Goal: Task Accomplishment & Management: Manage account settings

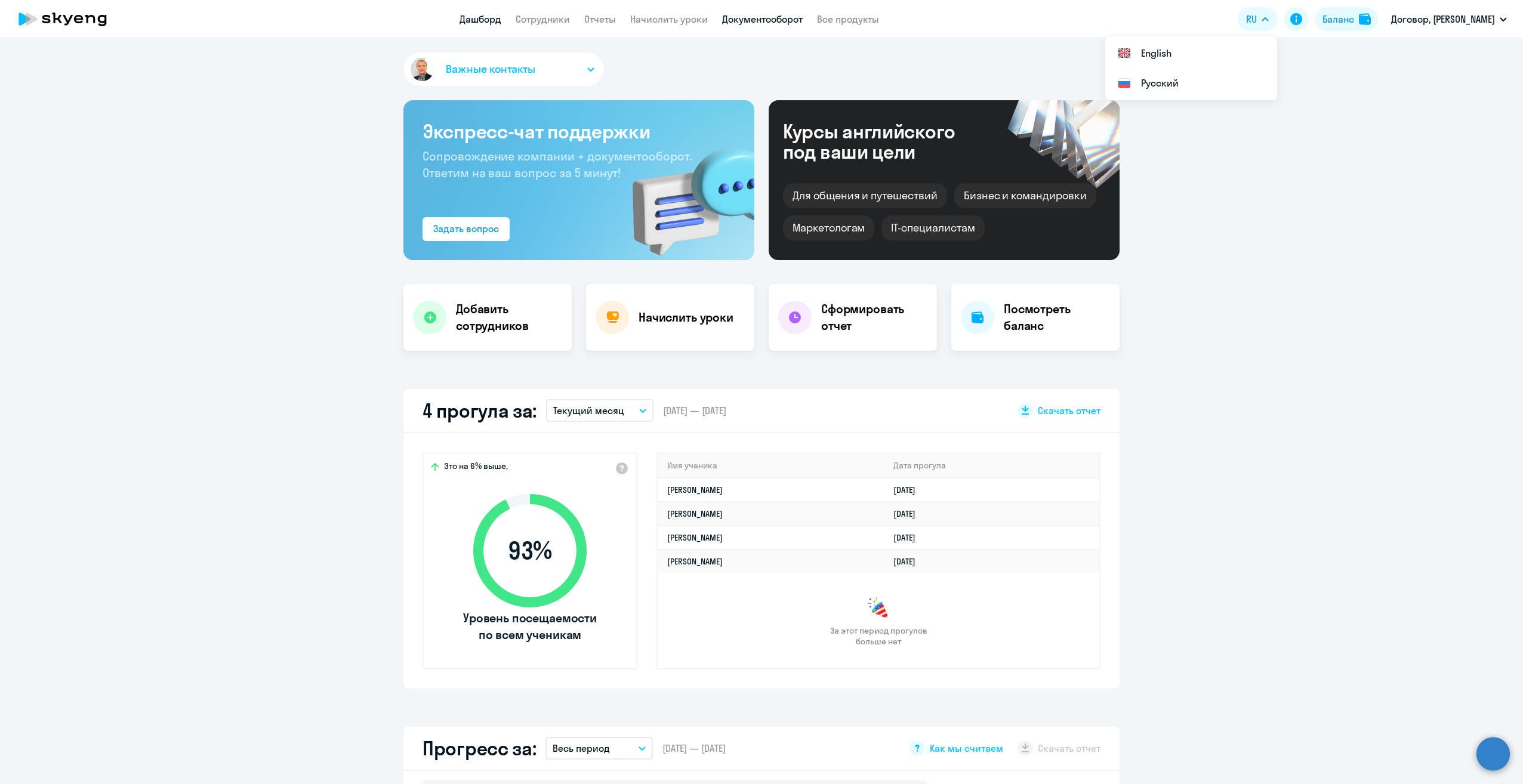
click at [770, 22] on link "Документооборот" at bounding box center [762, 19] width 81 height 12
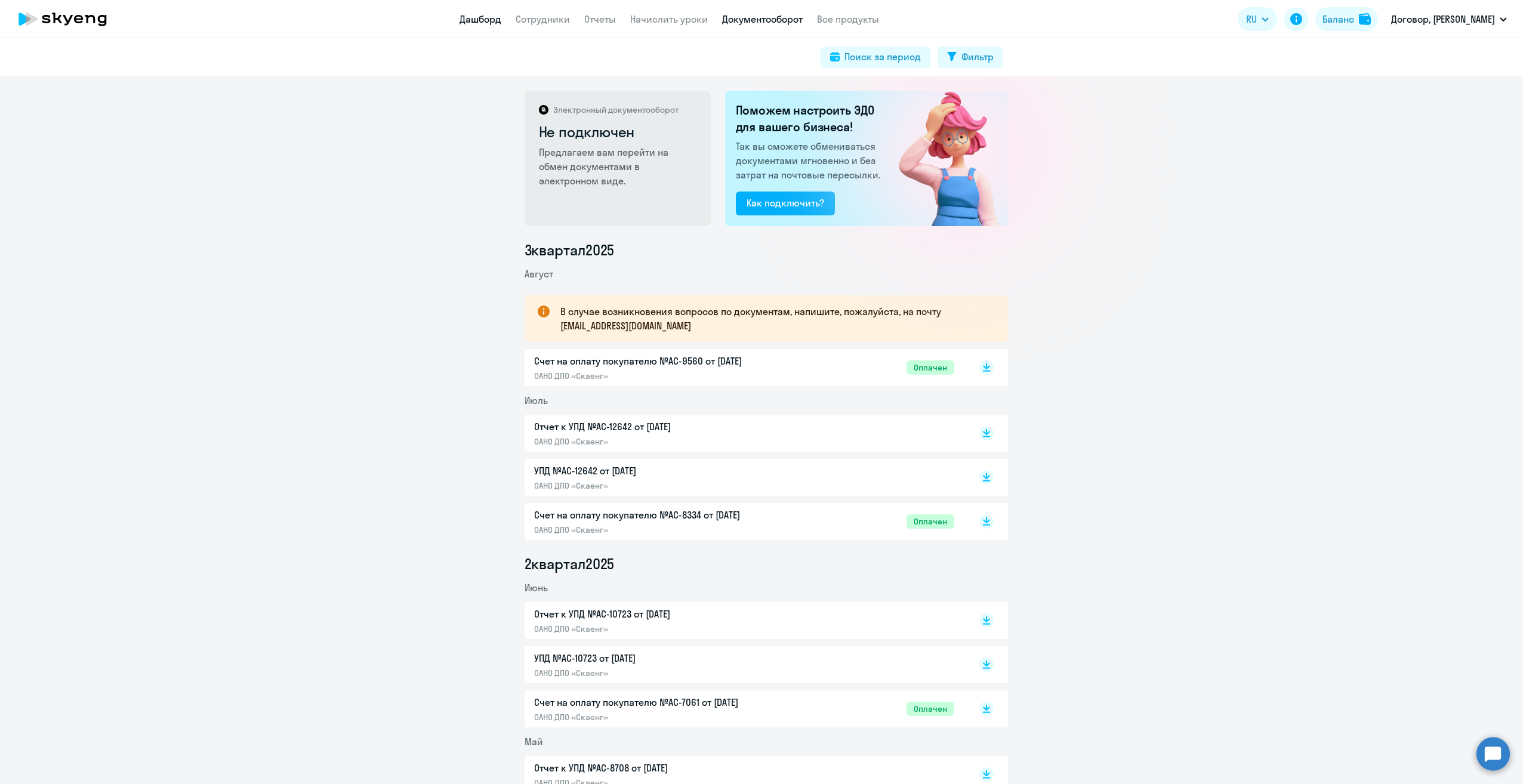
click at [483, 18] on link "Дашборд" at bounding box center [480, 19] width 42 height 12
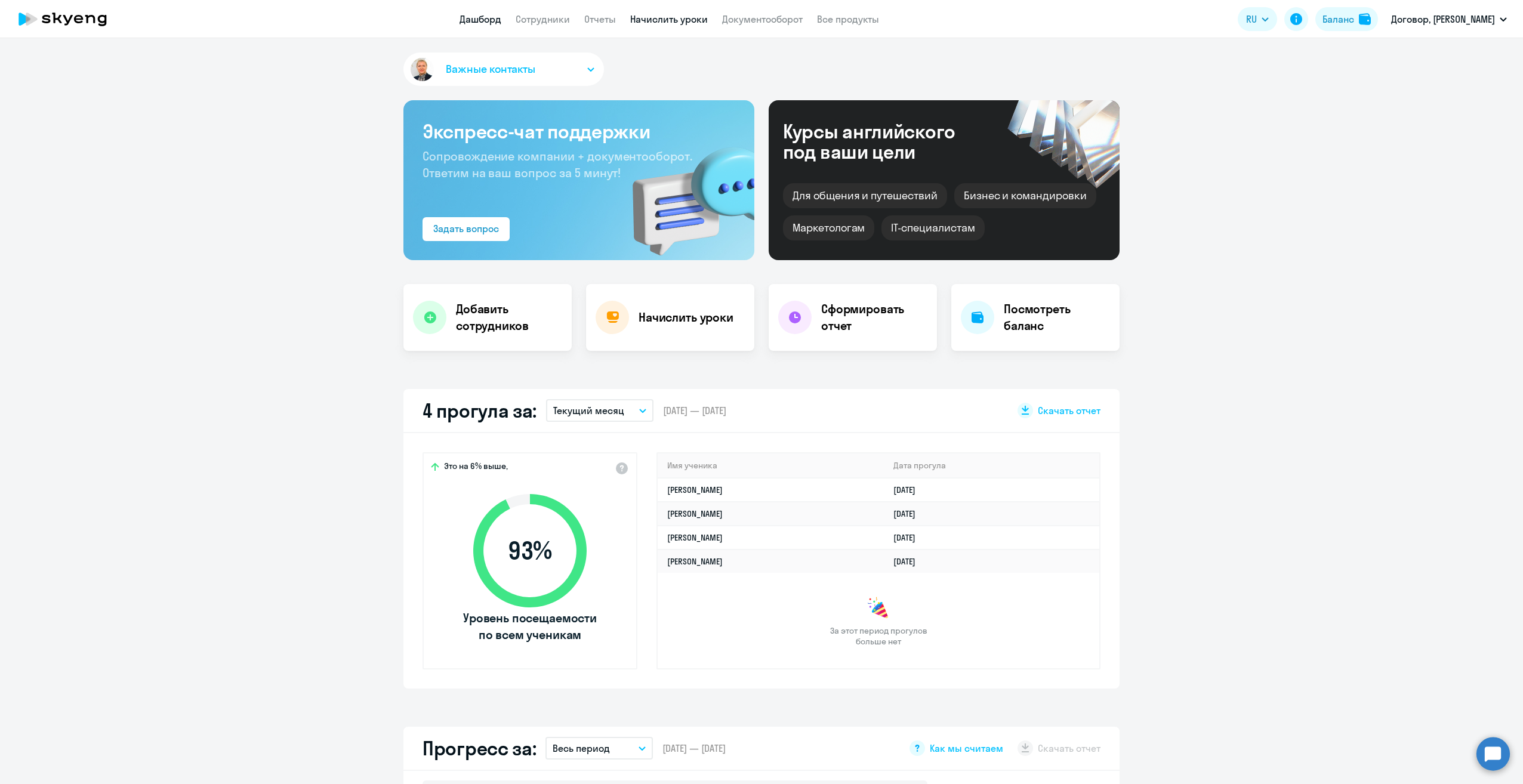
click at [670, 19] on link "Начислить уроки" at bounding box center [669, 19] width 78 height 12
select select "30"
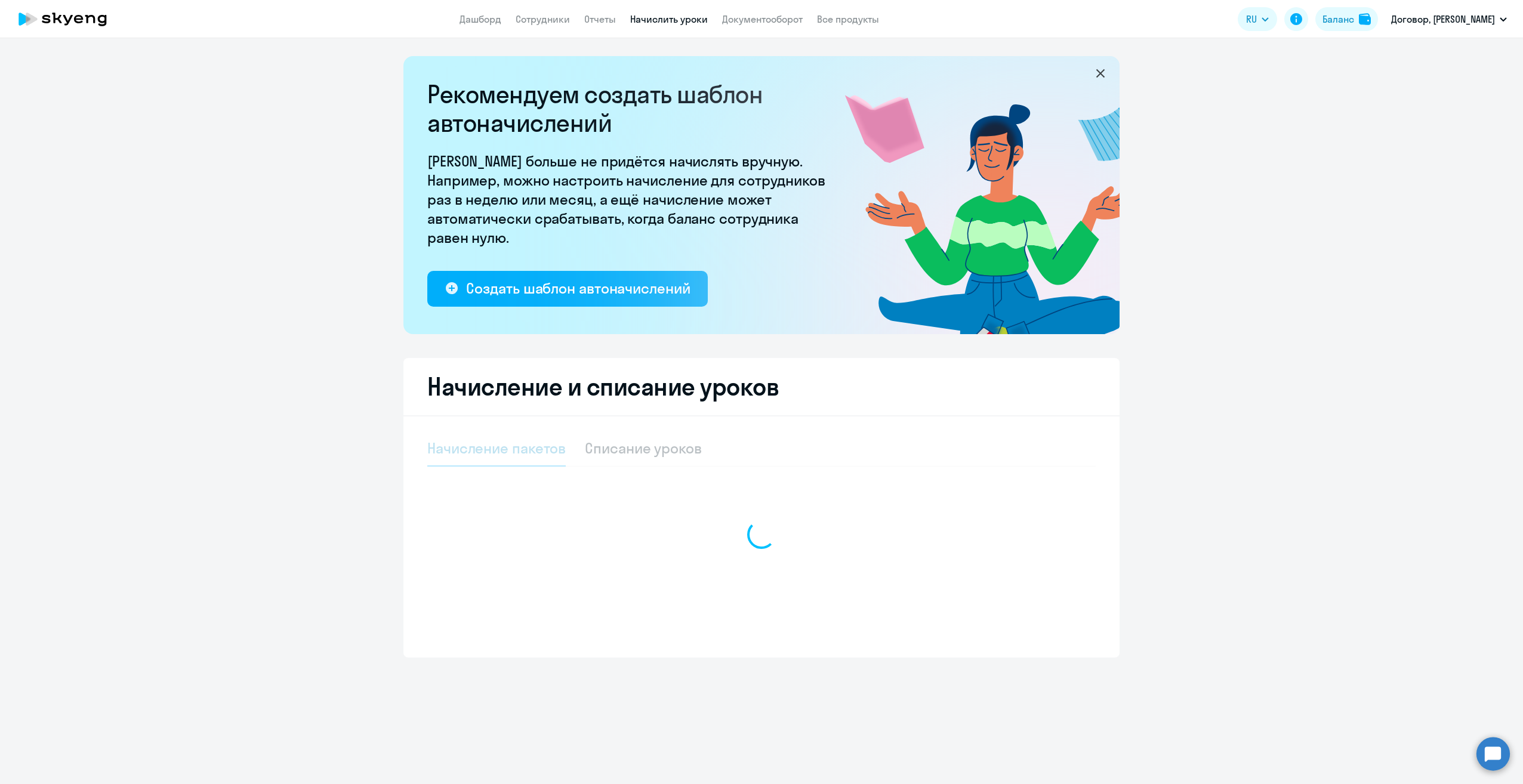
select select "10"
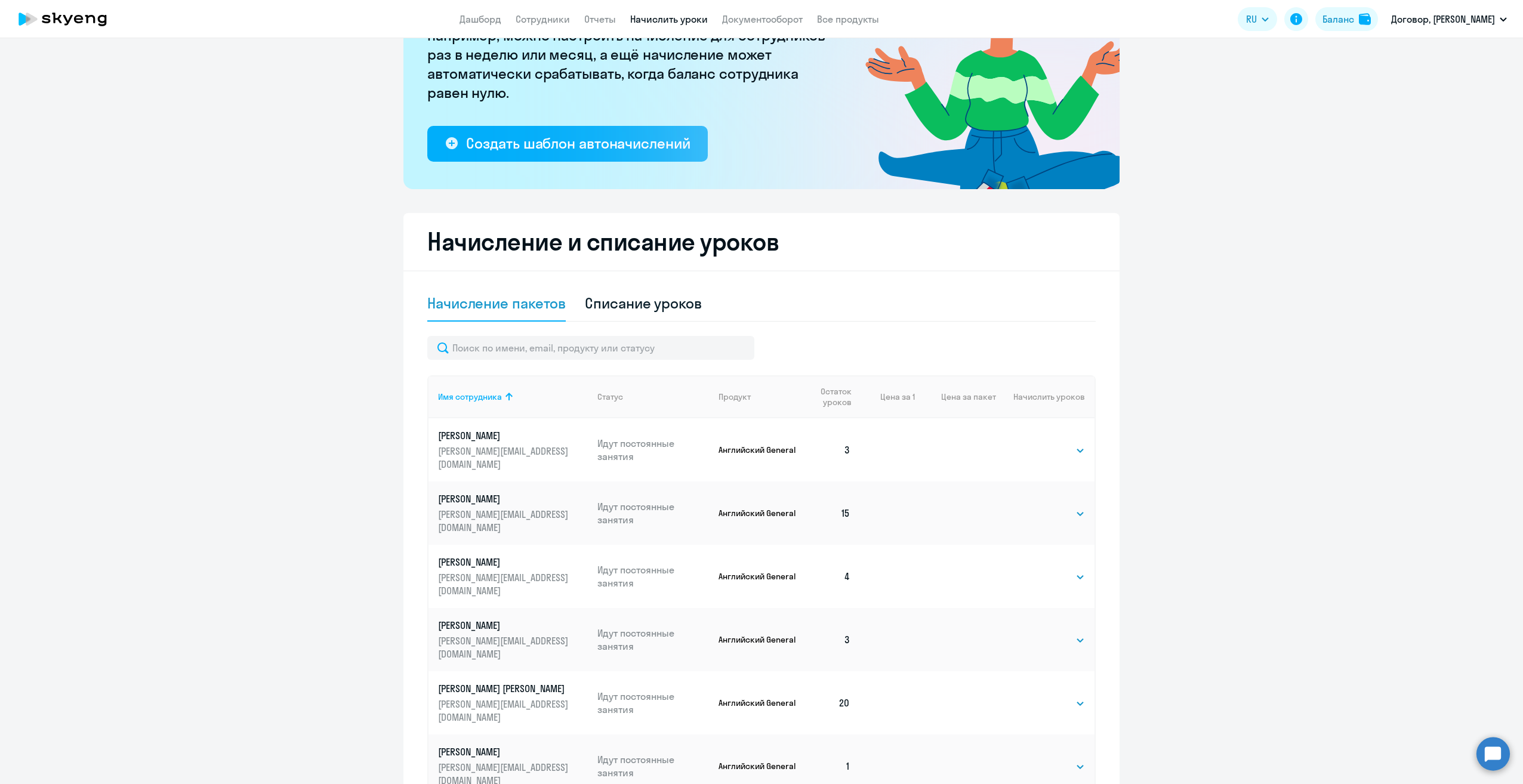
scroll to position [179, 0]
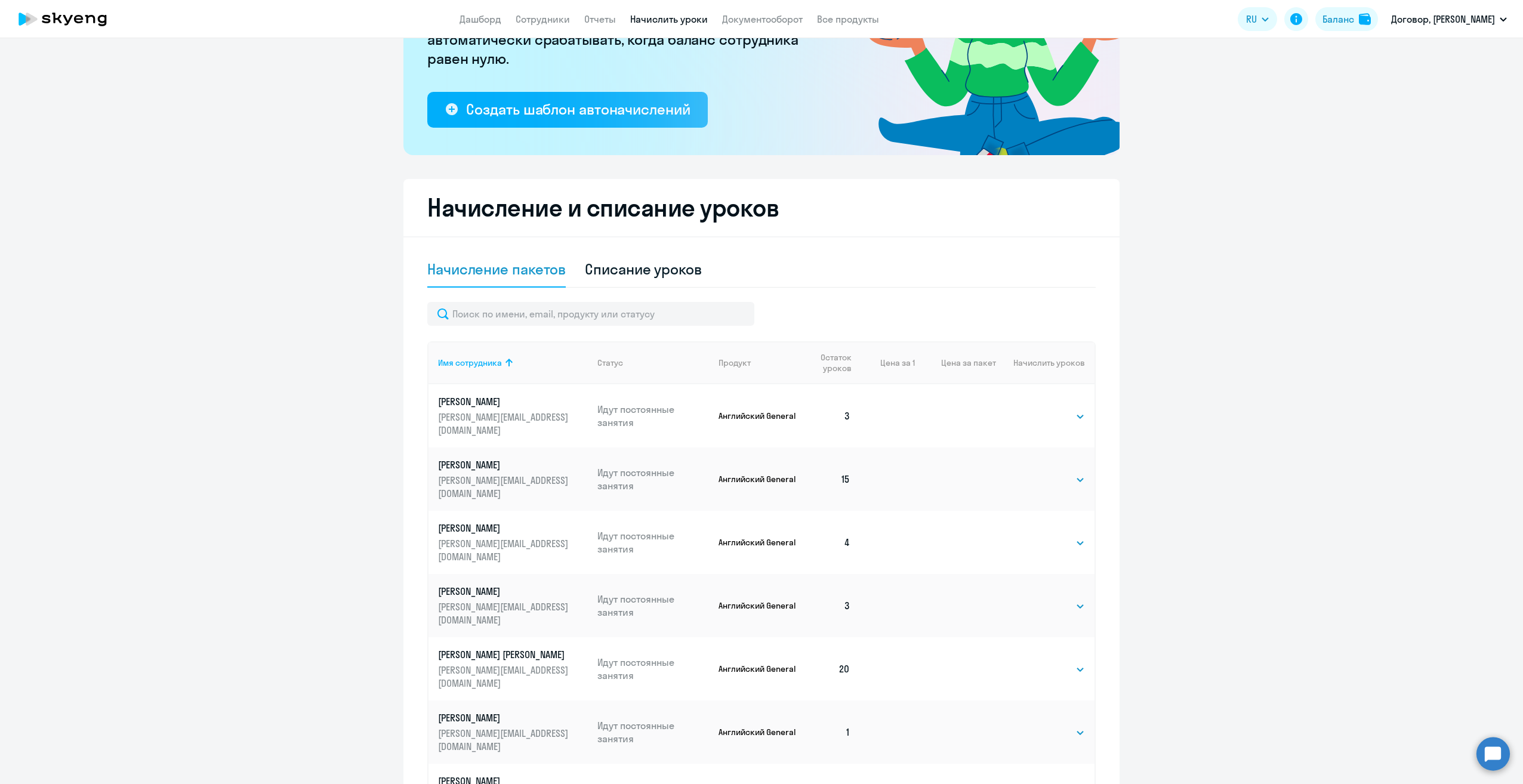
click at [840, 410] on td "3" at bounding box center [829, 416] width 61 height 63
click at [1064, 413] on select "Выбрать 4 8 16 32 64" at bounding box center [1060, 417] width 49 height 15
select select "16"
click at [1036, 409] on select "Выбрать 4 8 16 32 64" at bounding box center [1060, 417] width 49 height 15
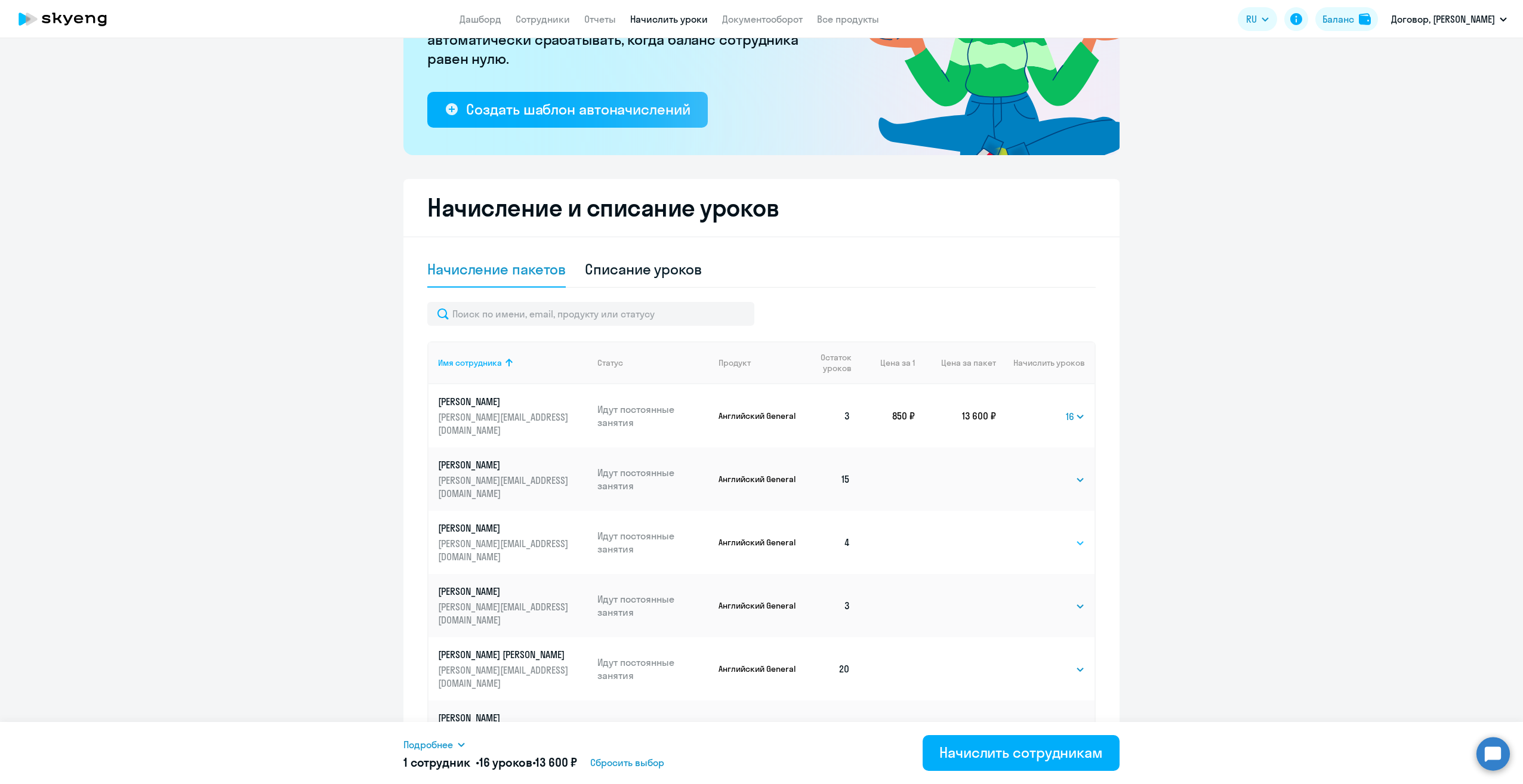
click at [1060, 535] on select "Выбрать 4 8 16 32 64" at bounding box center [1060, 543] width 49 height 15
select select "16"
click at [1036, 535] on select "Выбрать 4 8 16 32 64" at bounding box center [1060, 543] width 49 height 15
click at [1064, 599] on select "Выбрать 4 8 16 32 64" at bounding box center [1060, 606] width 49 height 15
select select "16"
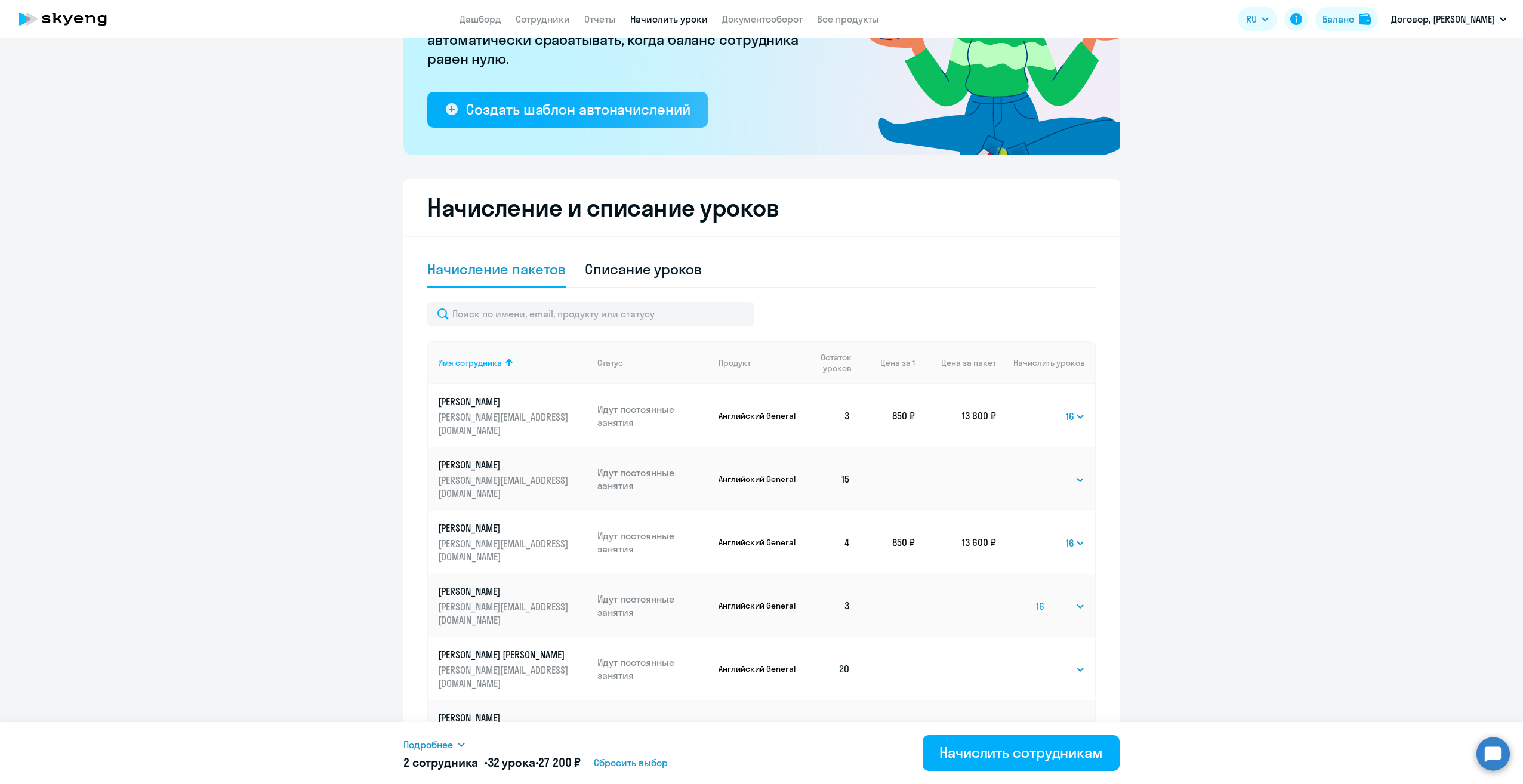
click at [1036, 599] on select "Выбрать 4 8 16 32 64" at bounding box center [1060, 606] width 49 height 15
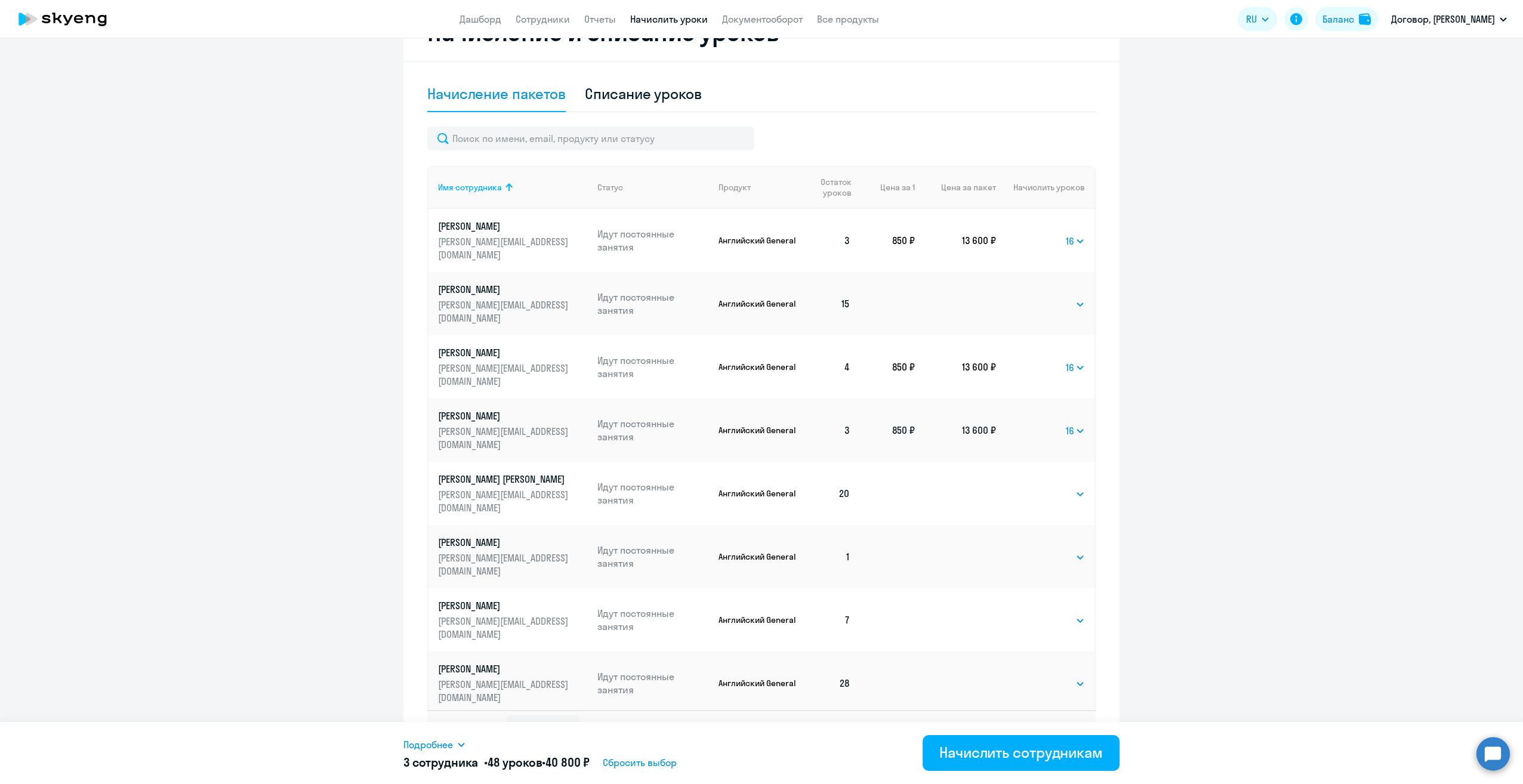
scroll to position [381, 0]
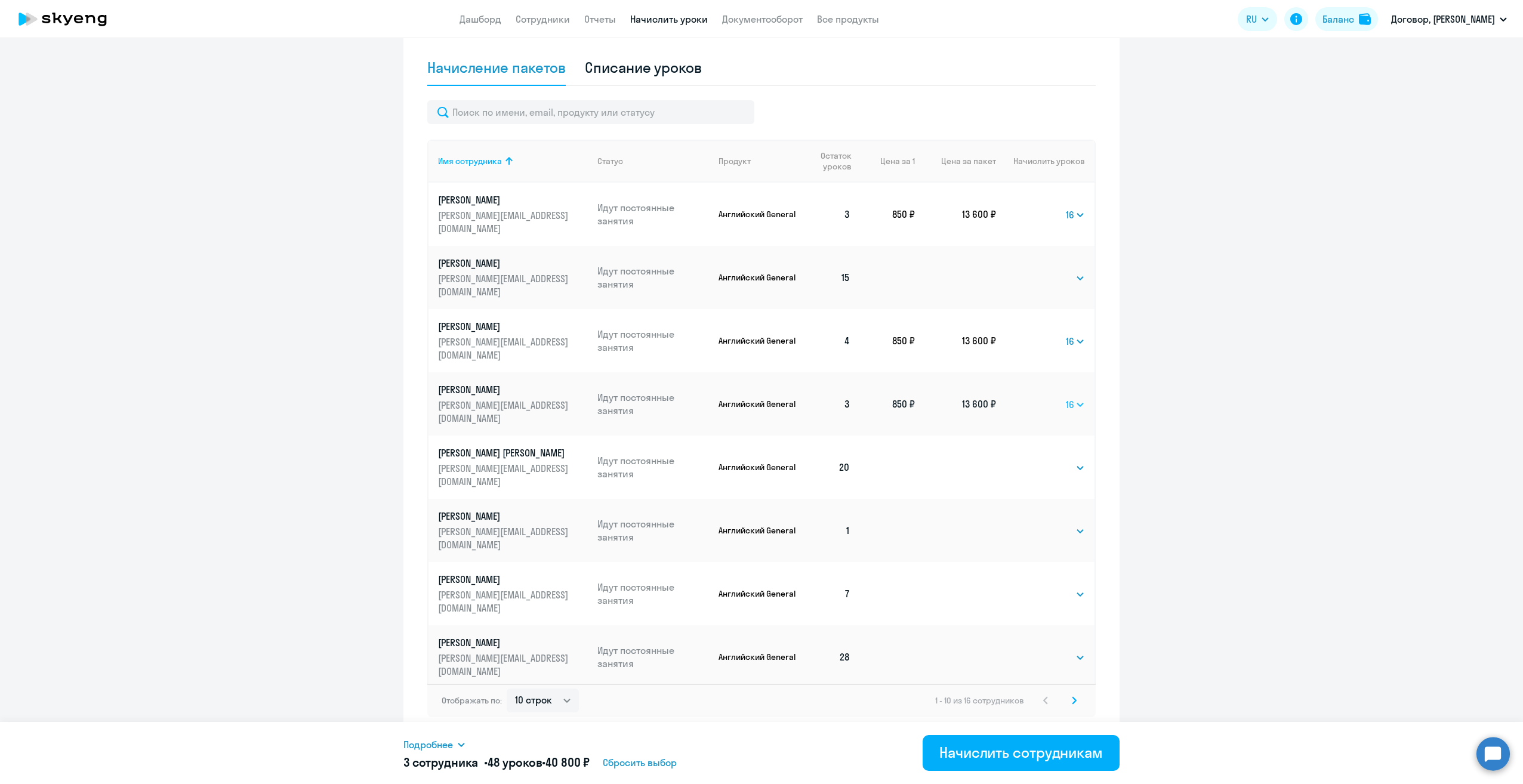
click at [1066, 397] on select "Выбрать 4 8 16 32 64" at bounding box center [1075, 404] width 19 height 15
select select
click at [1066, 397] on select "Выбрать 4 8 16 32 64" at bounding box center [1075, 404] width 19 height 15
click at [1054, 524] on select "Выбрать 4 8 16 32 64" at bounding box center [1060, 531] width 49 height 15
select select "16"
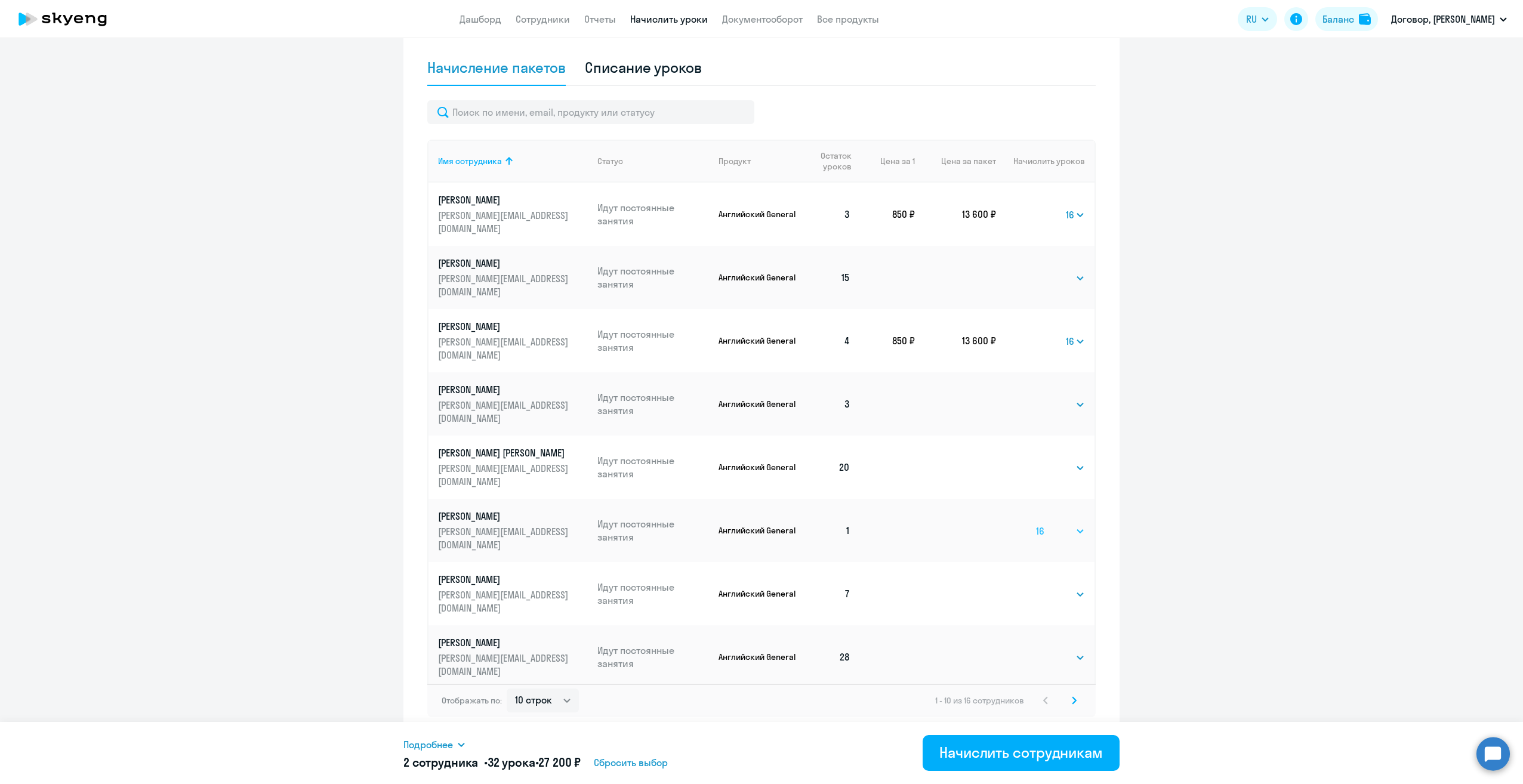
click at [1036, 524] on select "Выбрать 4 8 16 32 64" at bounding box center [1060, 531] width 49 height 15
click at [1047, 587] on select "Выбрать 4 8 16 32 64" at bounding box center [1060, 594] width 49 height 15
select select "16"
click at [1036, 587] on select "Выбрать 4 8 16 32 64" at bounding box center [1060, 594] width 49 height 15
click at [1052, 714] on select "Выбрать 4 8 16 32 64" at bounding box center [1060, 721] width 49 height 15
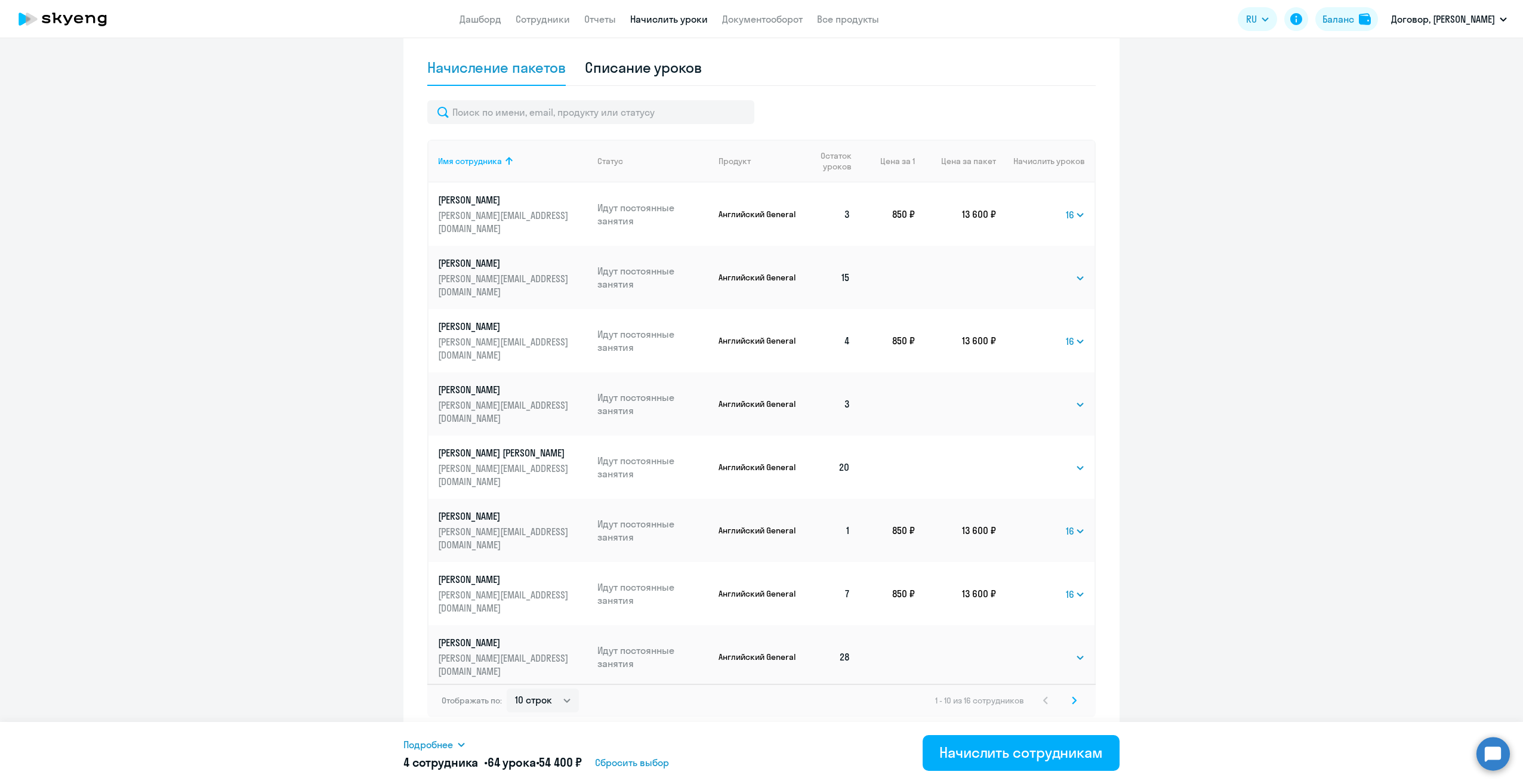
select select "16"
click at [1036, 714] on select "Выбрать 4 8 16 32 64" at bounding box center [1060, 721] width 49 height 15
click at [1072, 701] on icon at bounding box center [1074, 700] width 5 height 8
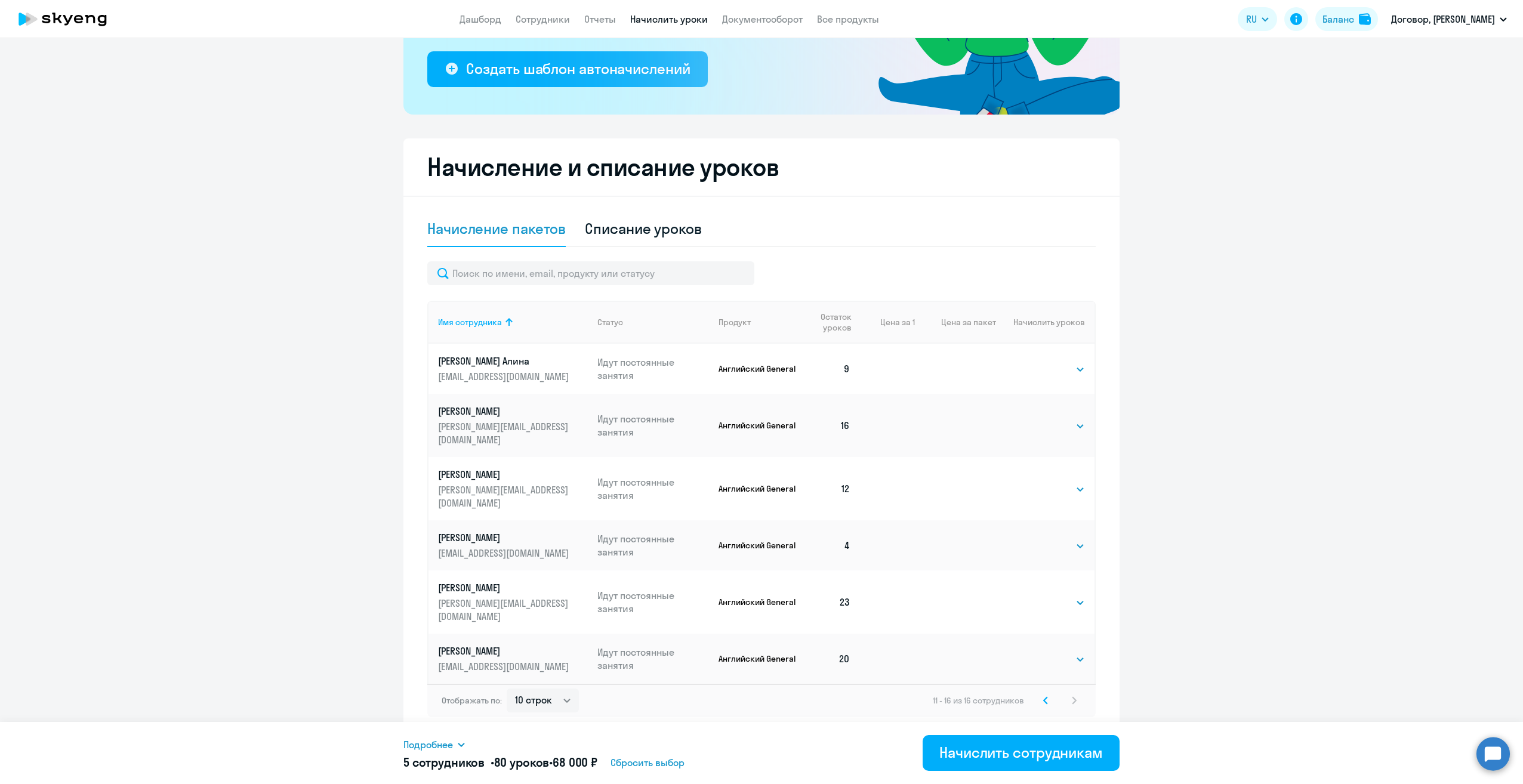
scroll to position [180, 0]
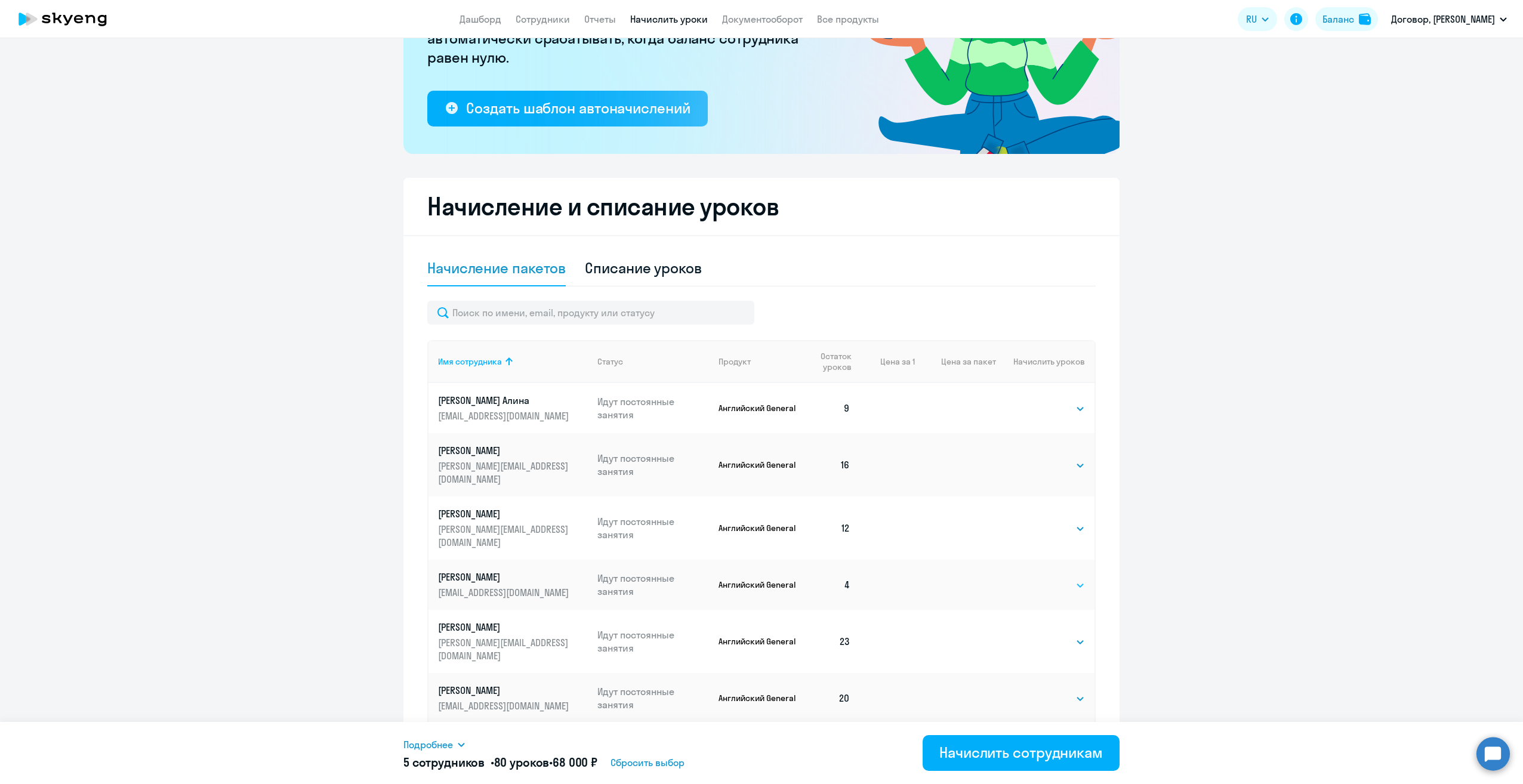
click at [1057, 578] on select "Выбрать 4 8 16 32 64" at bounding box center [1060, 585] width 49 height 15
select select "16"
click at [1036, 578] on select "Выбрать 4 8 16 32 64" at bounding box center [1060, 585] width 49 height 15
click at [1044, 736] on icon at bounding box center [1046, 739] width 4 height 7
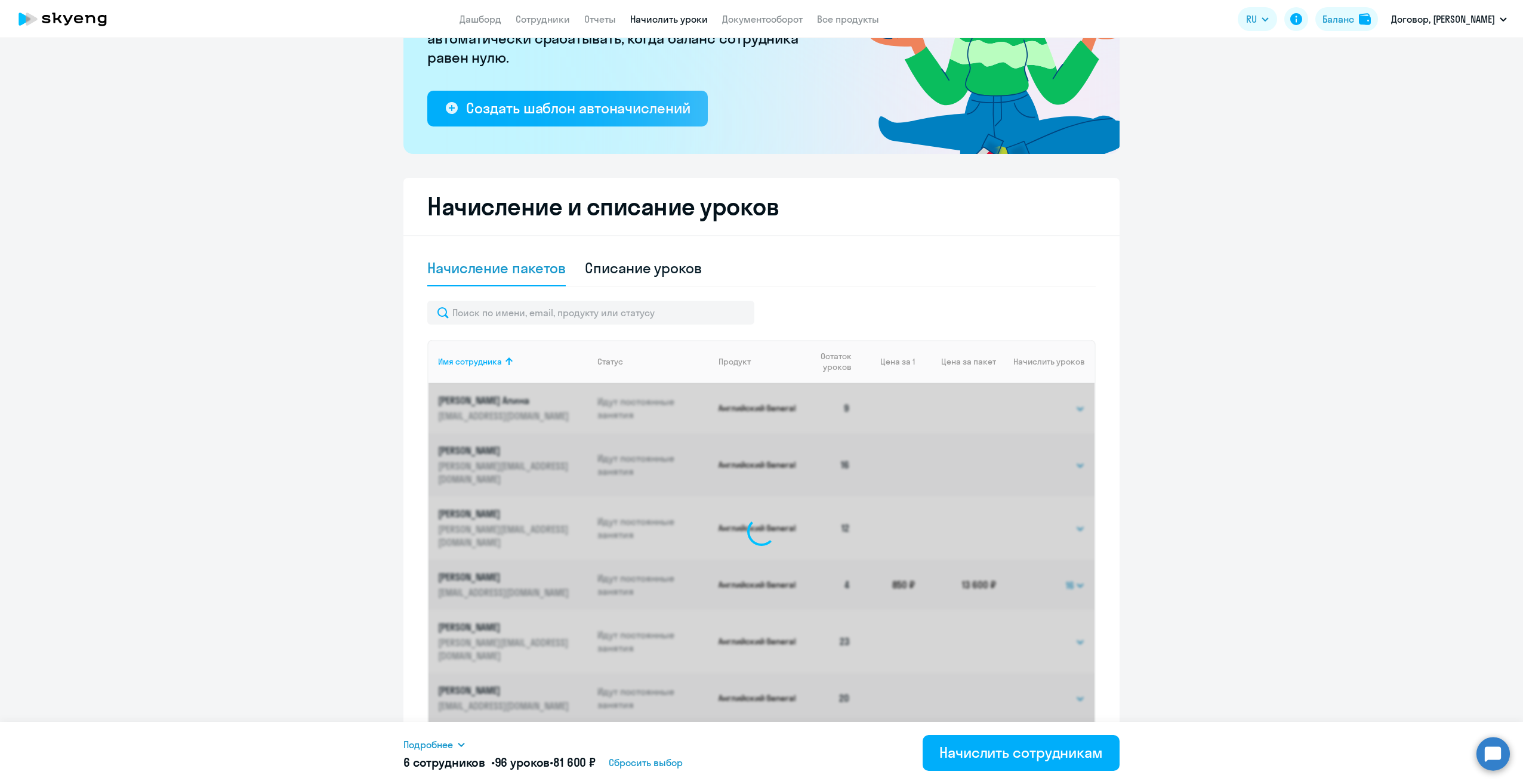
select select "16"
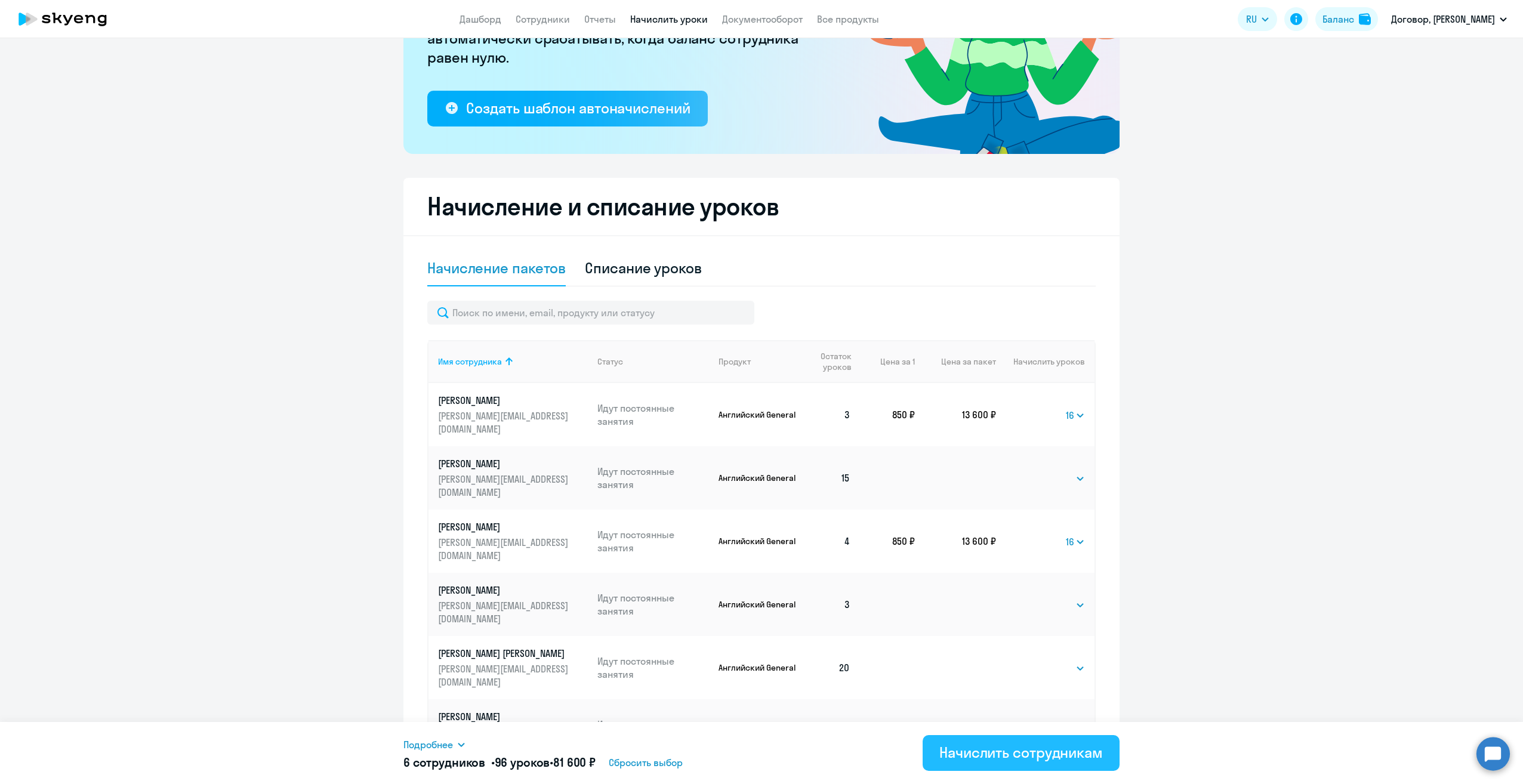
click at [1035, 762] on button "Начислить сотрудникам" at bounding box center [1021, 752] width 197 height 36
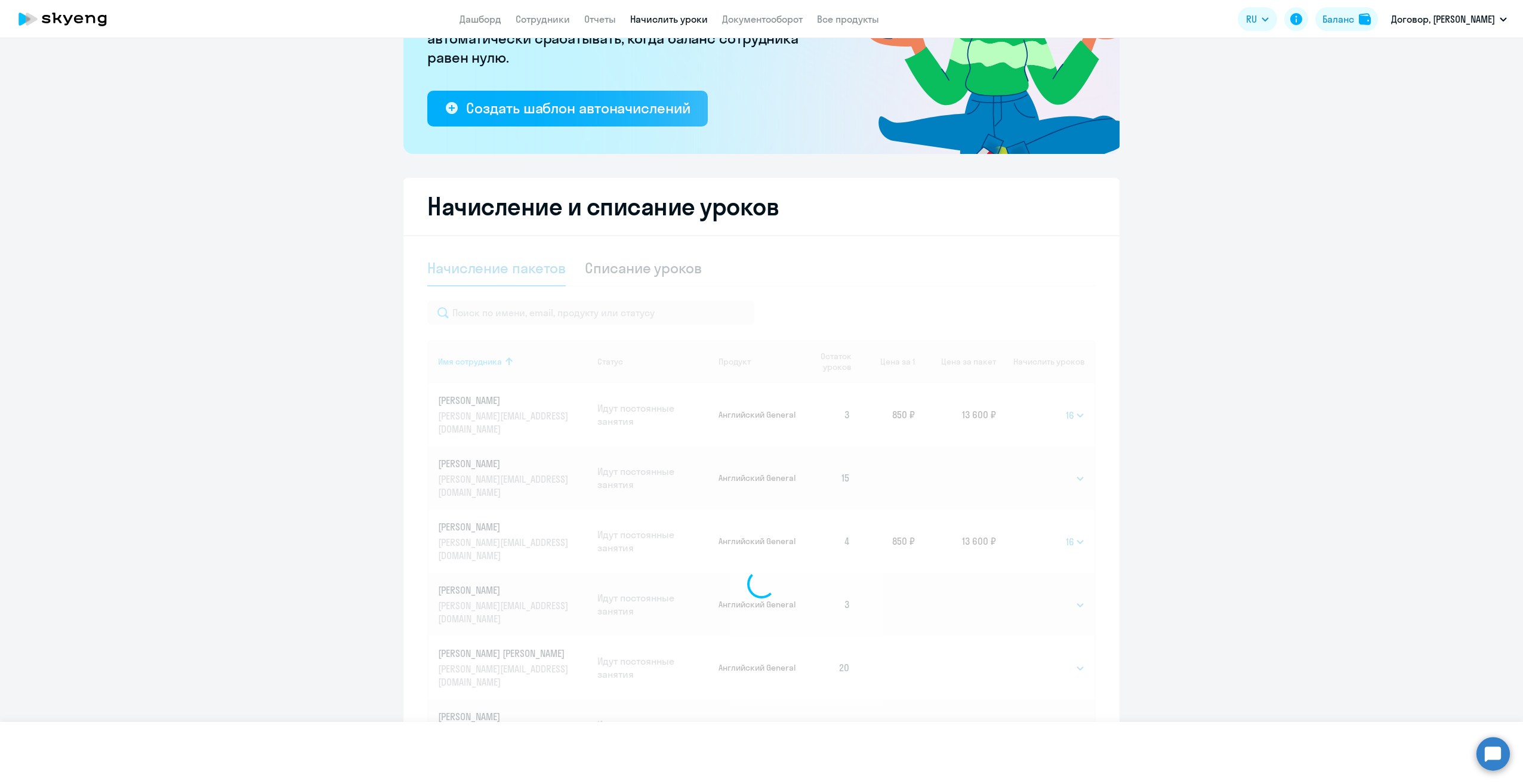
select select
